Goal: Find specific page/section: Find specific page/section

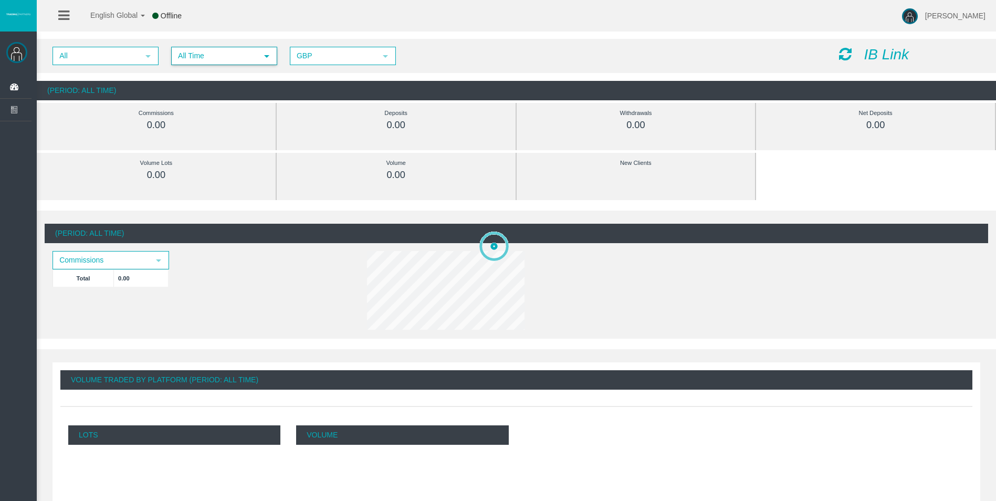
click at [268, 54] on span "select" at bounding box center [266, 56] width 8 height 8
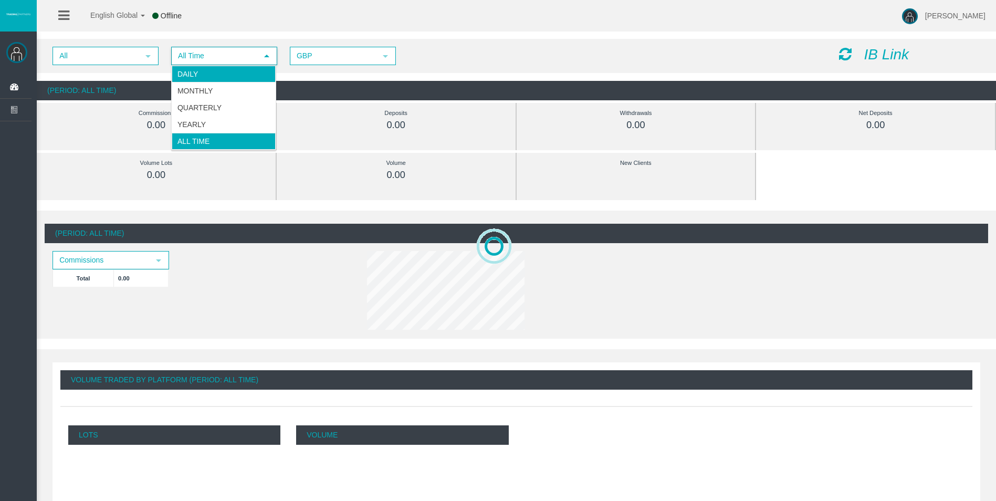
click at [247, 75] on li "Daily" at bounding box center [224, 74] width 104 height 17
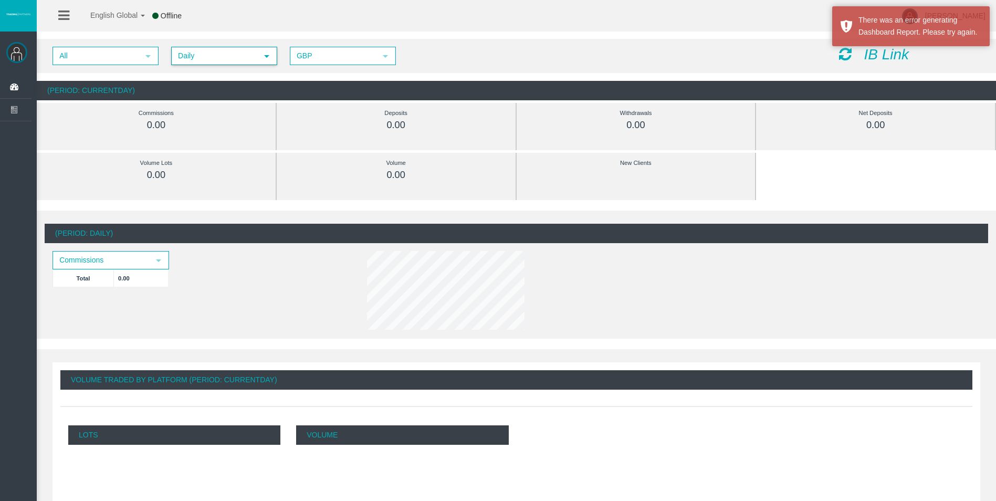
click at [843, 54] on icon at bounding box center [845, 54] width 13 height 15
